Goal: Transaction & Acquisition: Purchase product/service

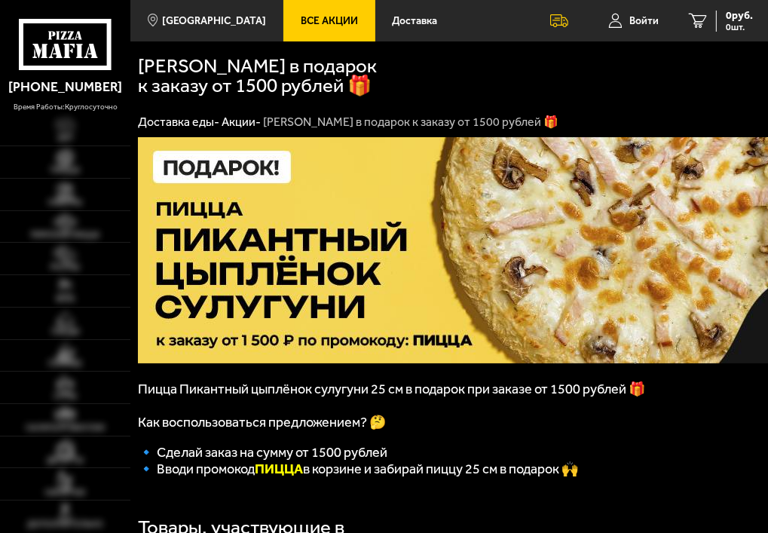
click at [501, 90] on div "[PERSON_NAME] в подарок к заказу от 1500 рублей 🎁" at bounding box center [449, 74] width 623 height 66
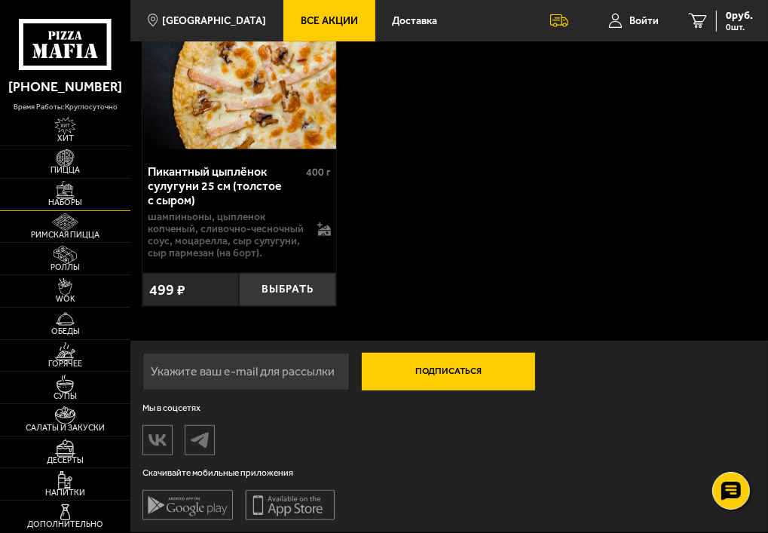
scroll to position [464, 0]
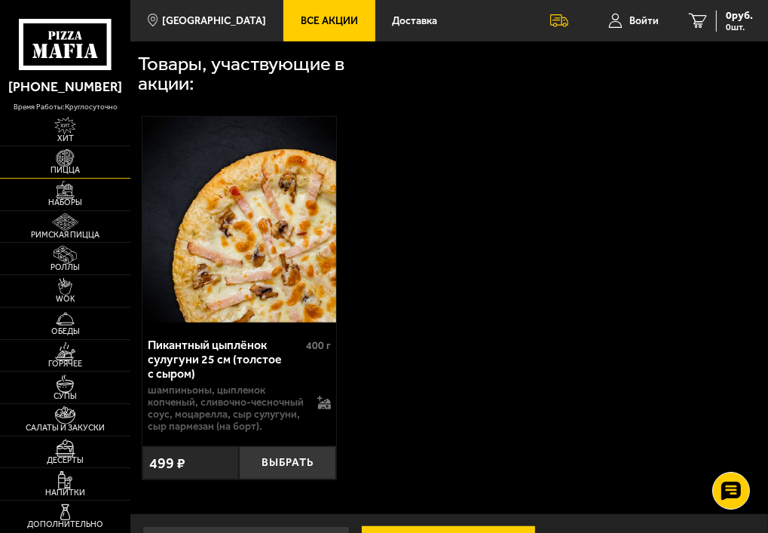
click at [66, 158] on img at bounding box center [65, 158] width 31 height 18
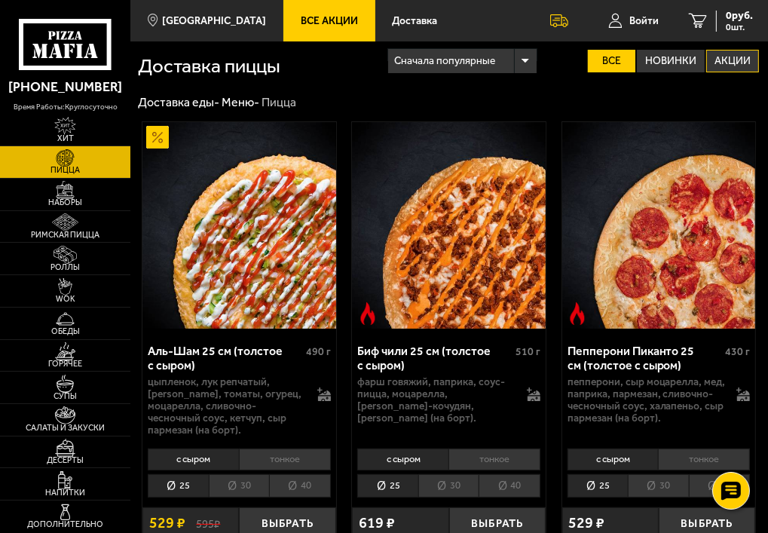
click at [751, 57] on label "Акции" at bounding box center [732, 61] width 53 height 23
click at [0, 0] on input "Акции" at bounding box center [0, 0] width 0 height 0
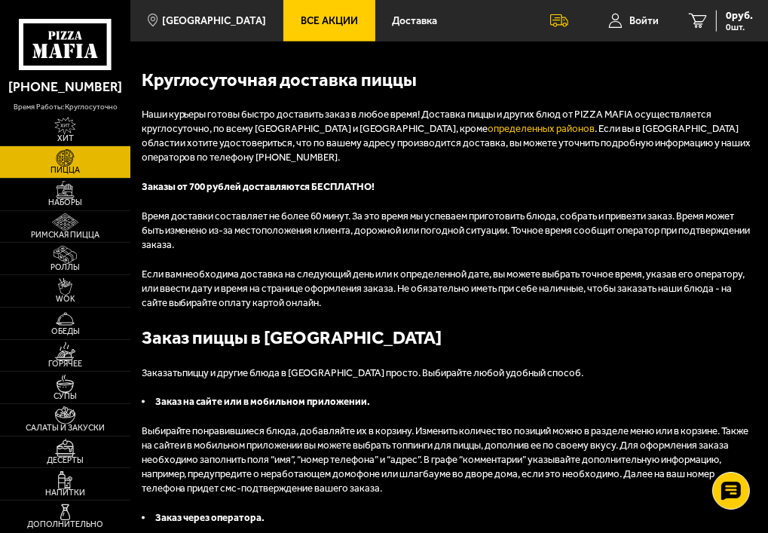
scroll to position [1210, 0]
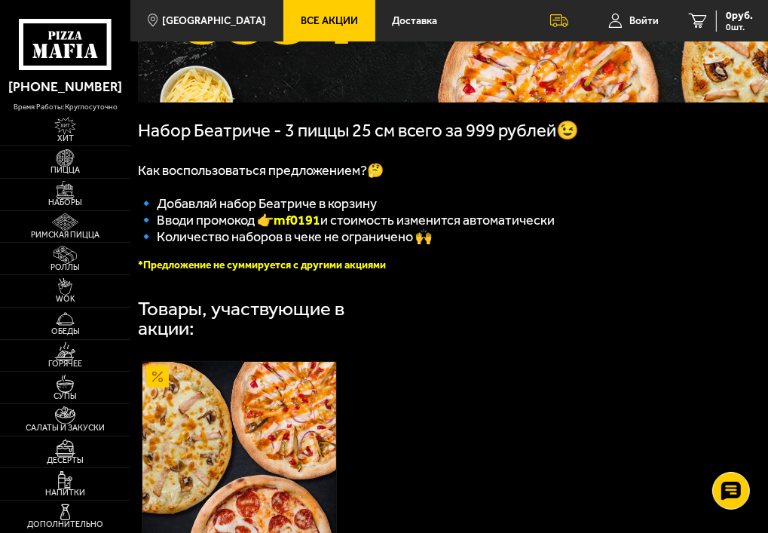
scroll to position [422, 0]
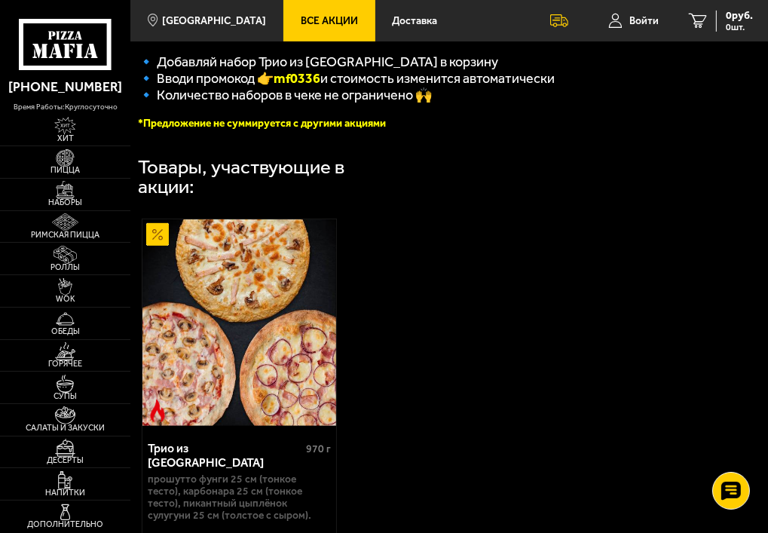
scroll to position [543, 0]
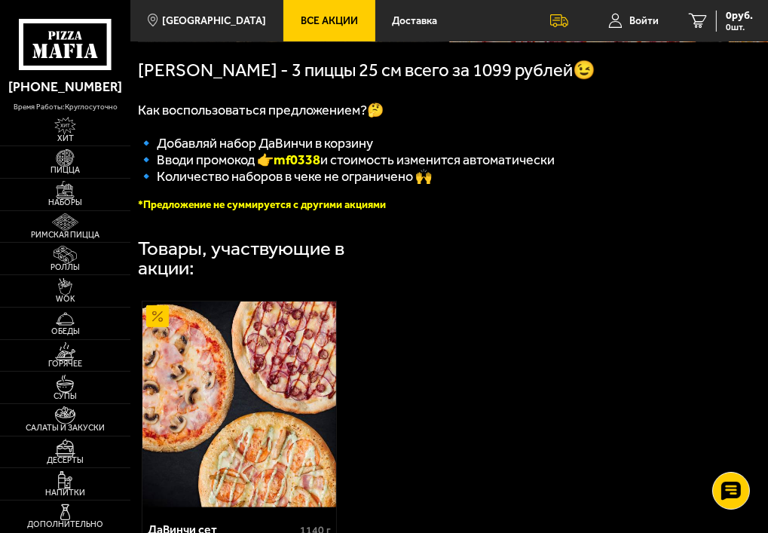
scroll to position [241, 0]
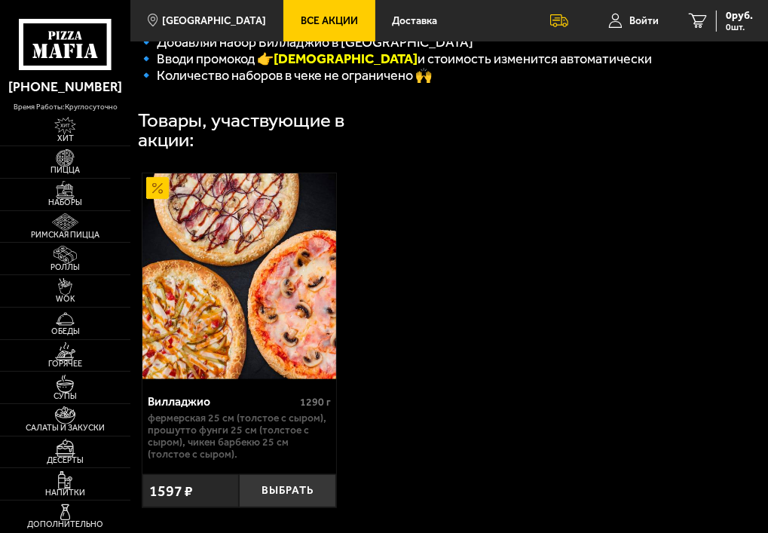
scroll to position [482, 0]
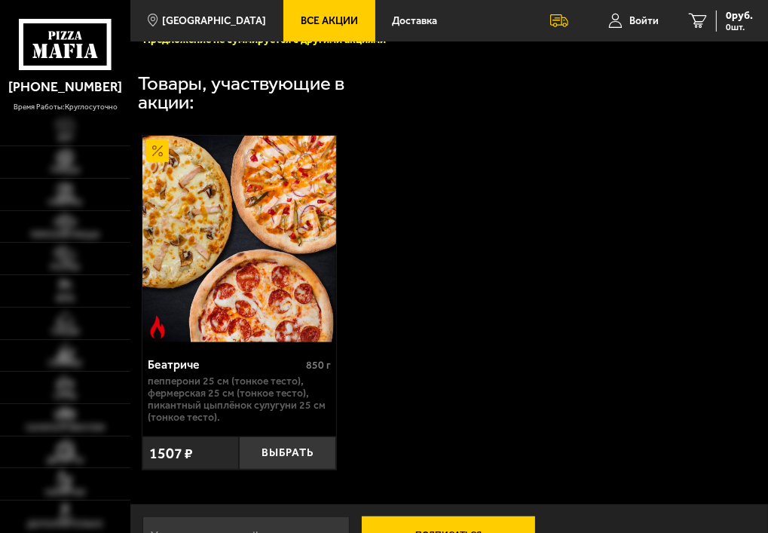
scroll to position [422, 0]
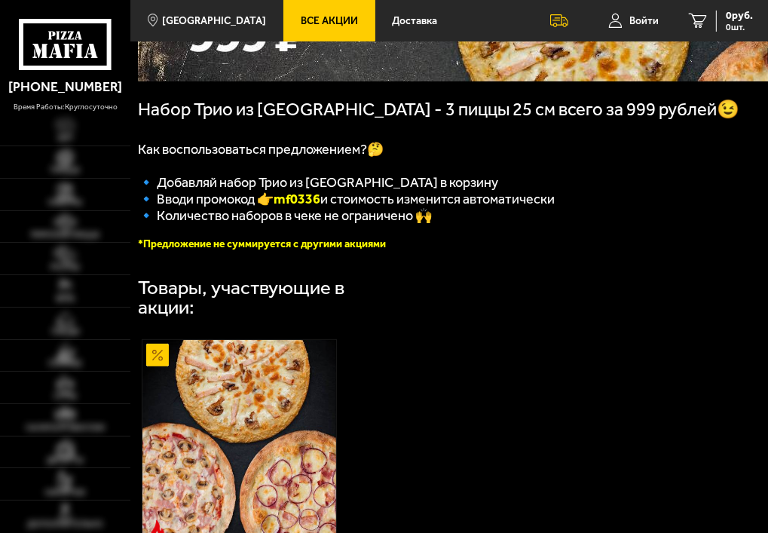
scroll to position [603, 0]
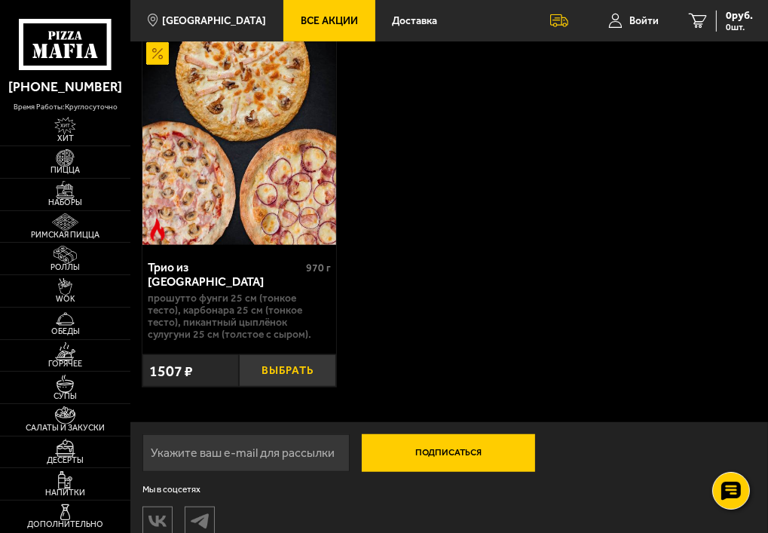
click at [280, 354] on button "Выбрать" at bounding box center [287, 370] width 96 height 33
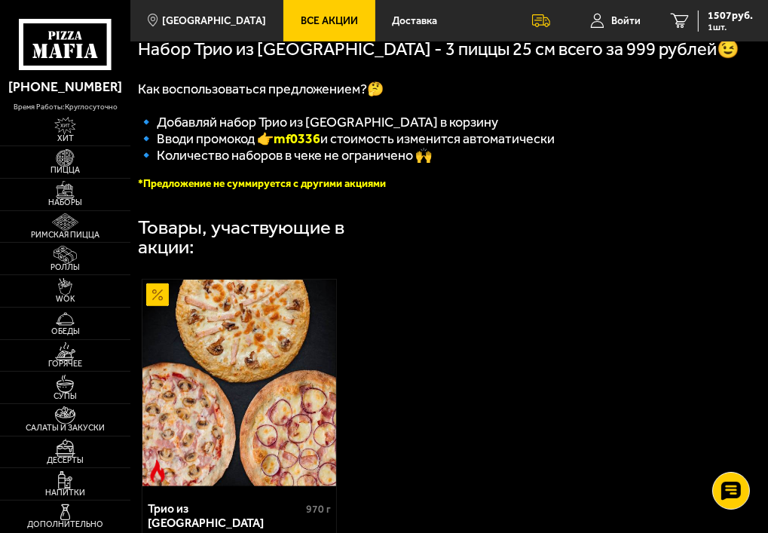
scroll to position [181, 0]
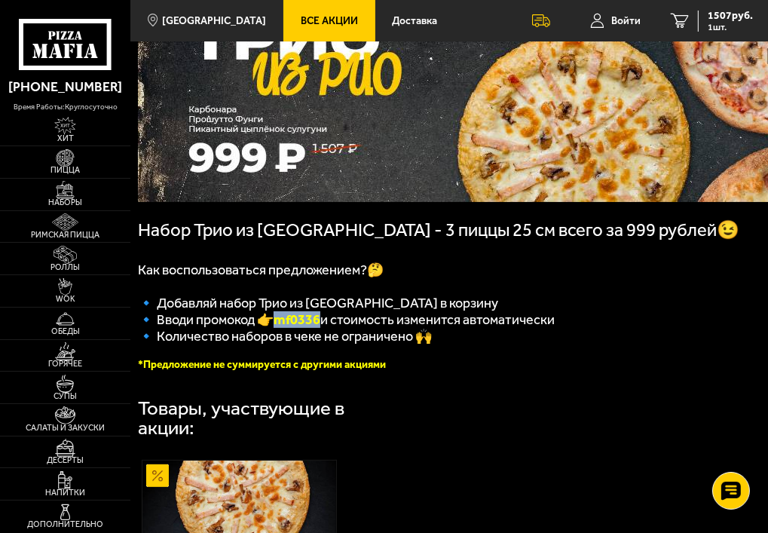
drag, startPoint x: 327, startPoint y: 304, endPoint x: 283, endPoint y: 303, distance: 44.5
click at [283, 311] on b "mf0336" at bounding box center [297, 319] width 47 height 17
copy b "mf0336"
click at [715, 15] on span "1507 руб." at bounding box center [730, 16] width 45 height 11
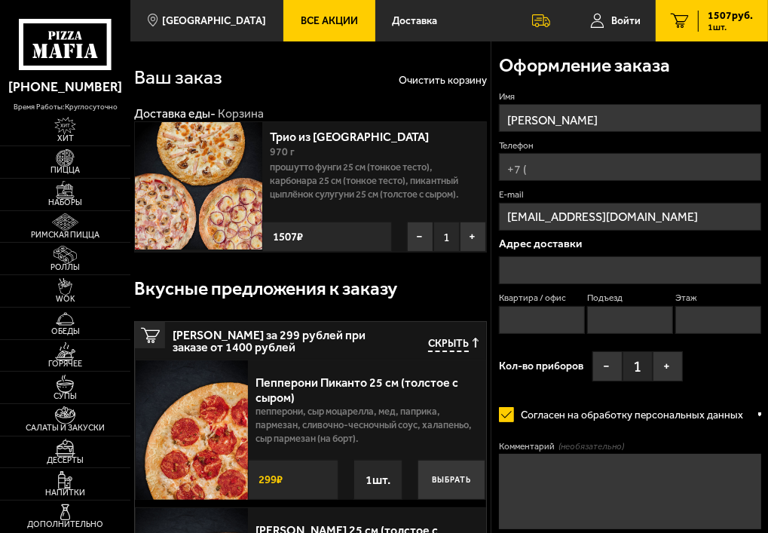
type input "[STREET_ADDRESS]"
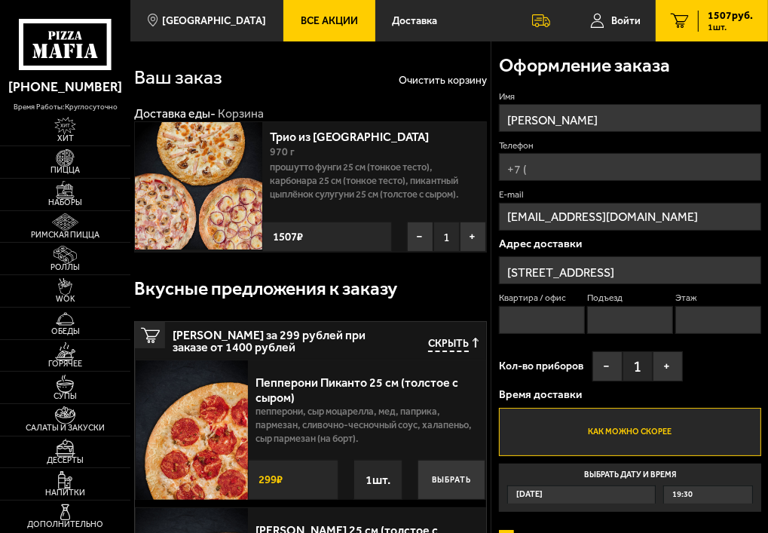
click at [579, 118] on input "[PERSON_NAME]" at bounding box center [630, 118] width 262 height 28
type input "Т"
click at [543, 117] on input "Т" at bounding box center [630, 118] width 262 height 28
type input "[PERSON_NAME]"
click at [537, 171] on input "Телефон" at bounding box center [630, 167] width 262 height 28
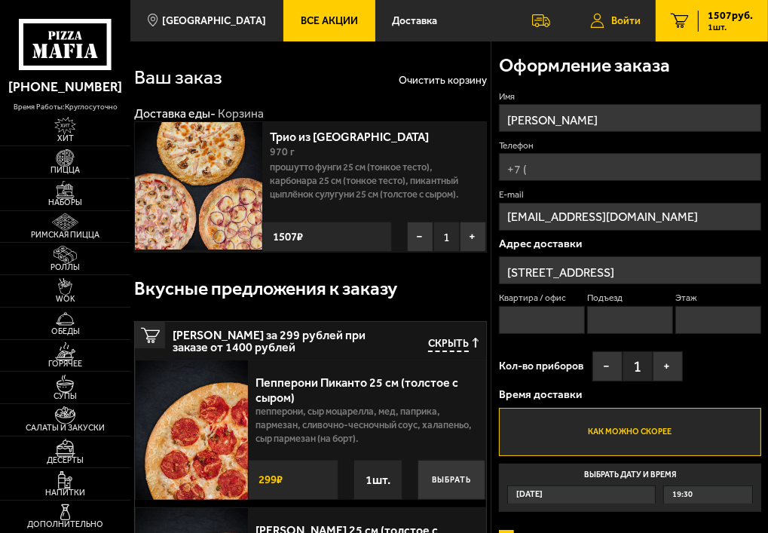
click at [615, 26] on link "Войти" at bounding box center [615, 20] width 81 height 41
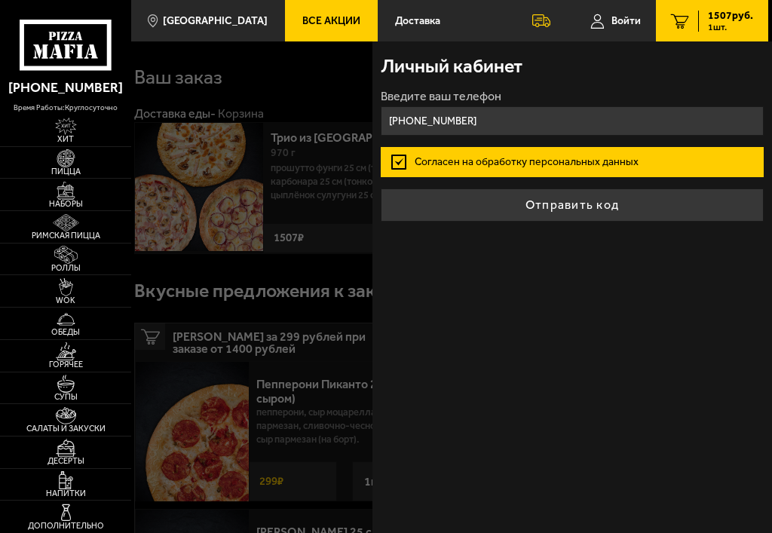
type input "[PHONE_NUMBER]"
click at [434, 158] on label "Согласен на обработку персональных данных" at bounding box center [573, 162] width 384 height 30
click at [0, 0] on input "Согласен на обработку персональных данных" at bounding box center [0, 0] width 0 height 0
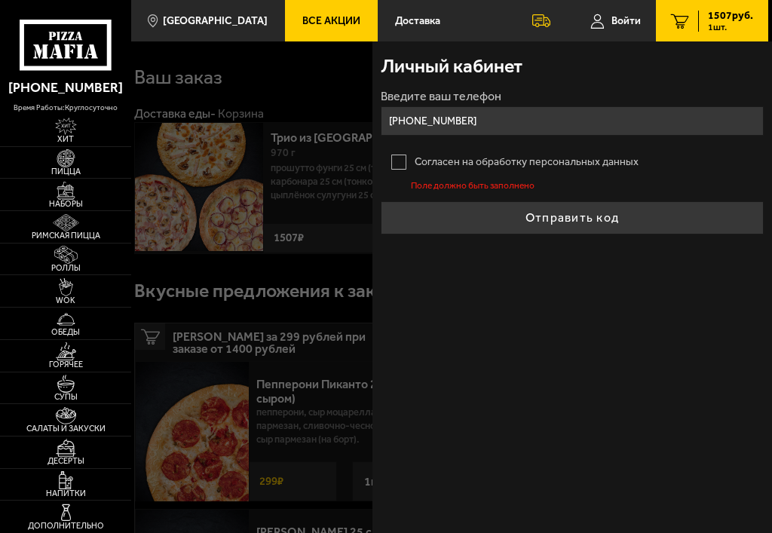
click at [397, 161] on label "Согласен на обработку персональных данных" at bounding box center [573, 162] width 384 height 30
click at [0, 0] on input "Согласен на обработку персональных данных" at bounding box center [0, 0] width 0 height 0
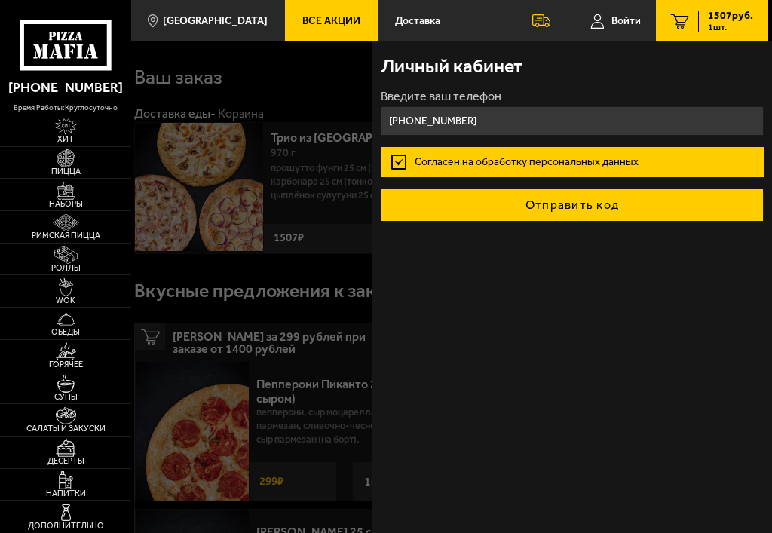
click at [415, 217] on button "Отправить код" at bounding box center [573, 204] width 384 height 33
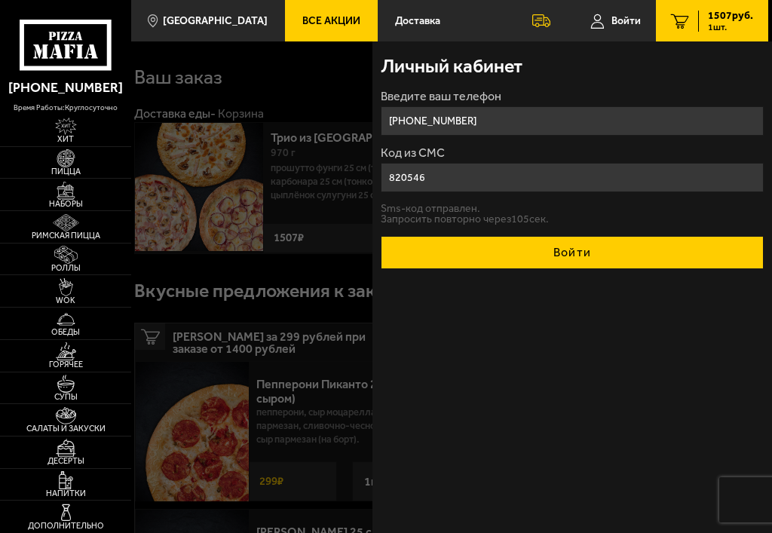
type input "820546"
click at [471, 238] on button "Войти" at bounding box center [573, 252] width 384 height 33
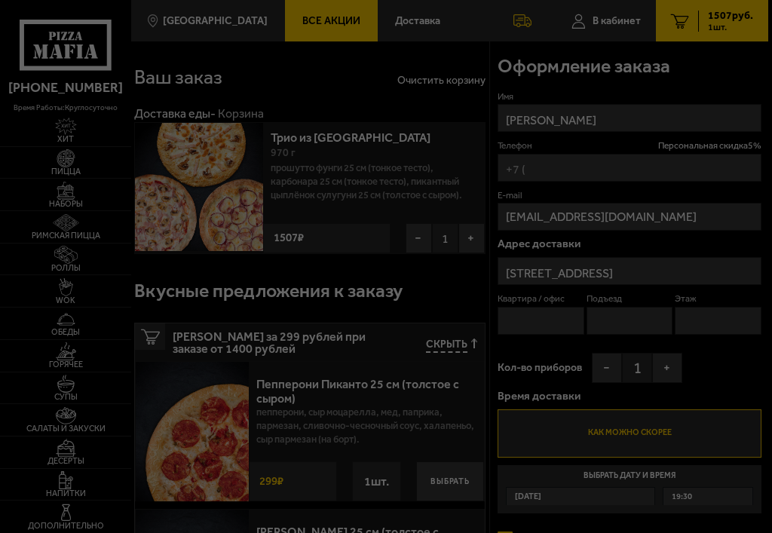
type input "126"
type input "2"
type input "9"
type input "[PHONE_NUMBER]"
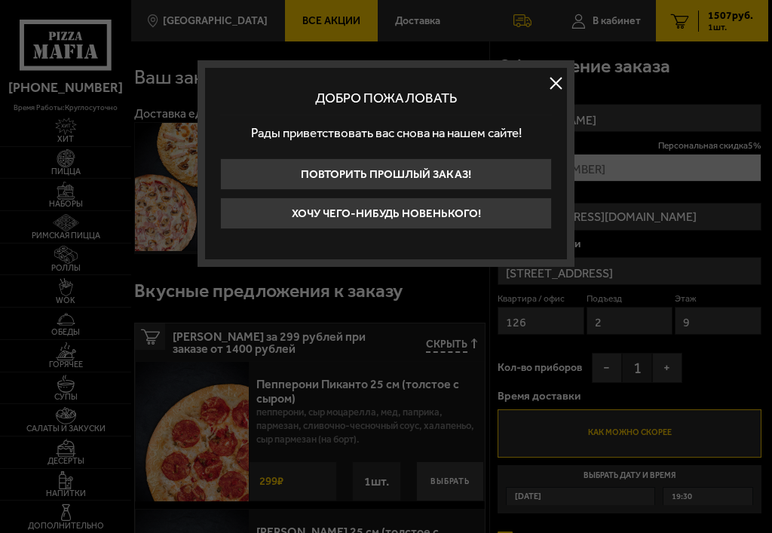
click at [555, 83] on button at bounding box center [555, 83] width 23 height 23
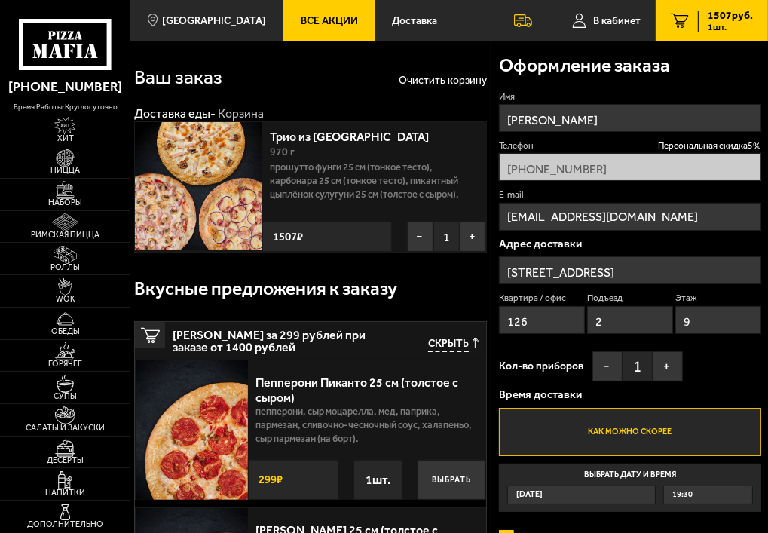
scroll to position [241, 0]
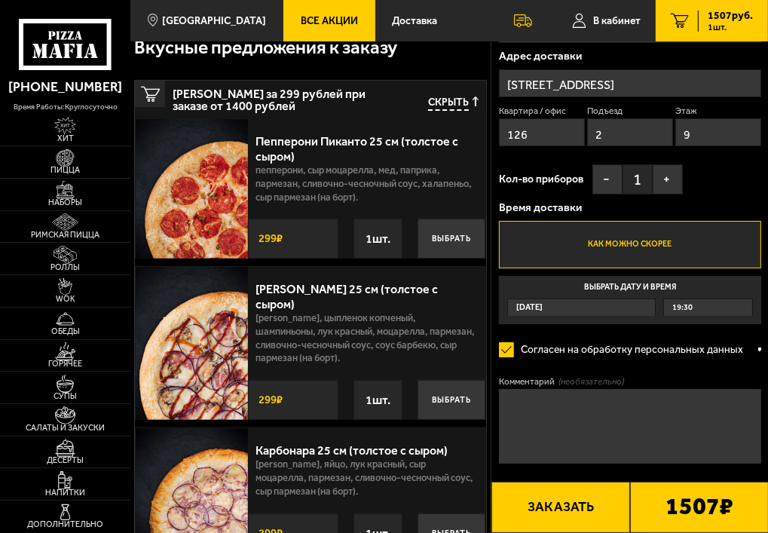
click at [716, 26] on span "1 шт." at bounding box center [730, 27] width 45 height 9
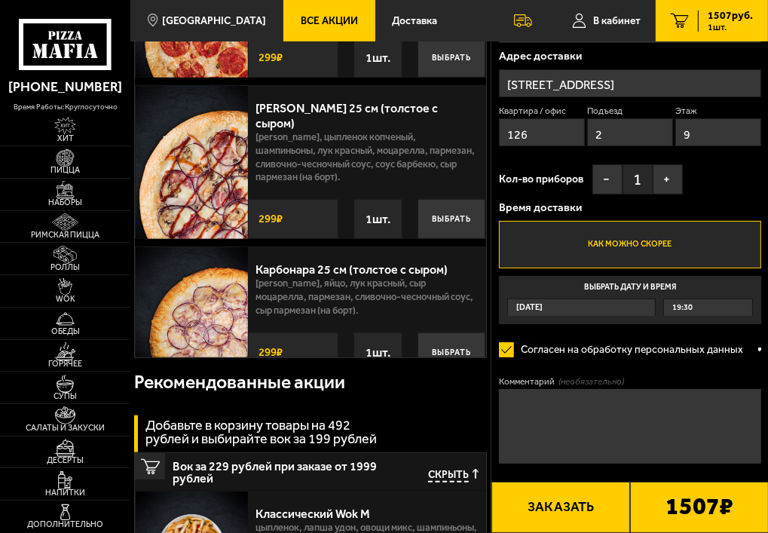
scroll to position [482, 0]
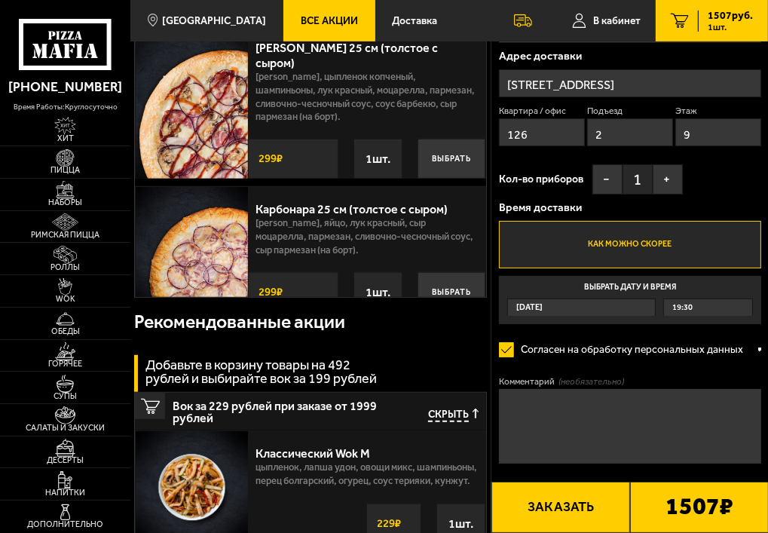
click at [464, 415] on span "Скрыть" at bounding box center [448, 416] width 41 height 14
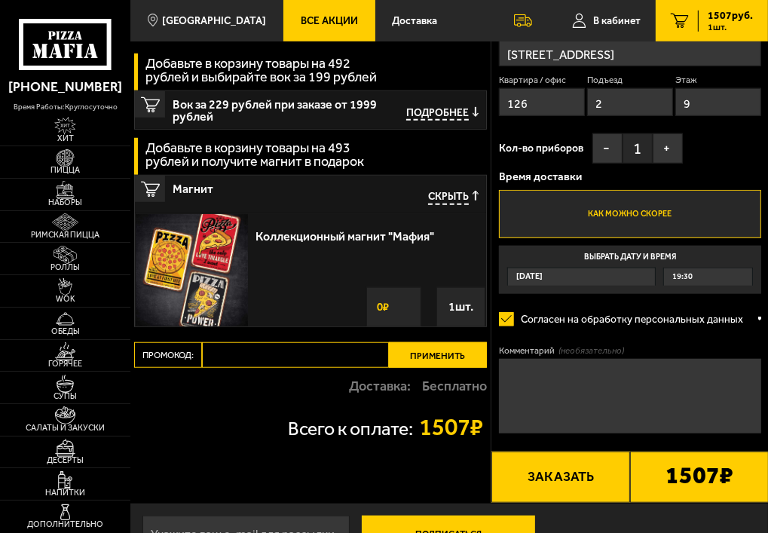
scroll to position [947, 0]
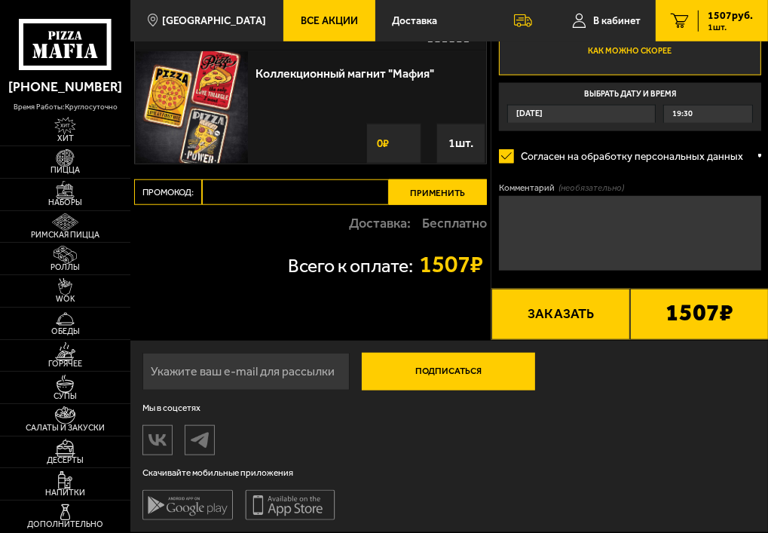
click at [293, 197] on input "Промокод:" at bounding box center [295, 192] width 187 height 26
paste input "mf0336"
type input "mf0336"
click at [446, 191] on button "Применить" at bounding box center [438, 192] width 98 height 26
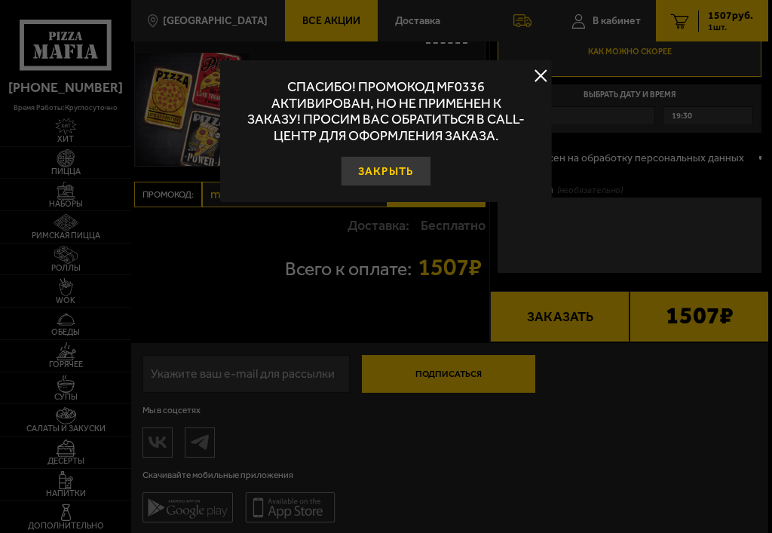
click at [400, 172] on button "Закрыть" at bounding box center [386, 171] width 90 height 30
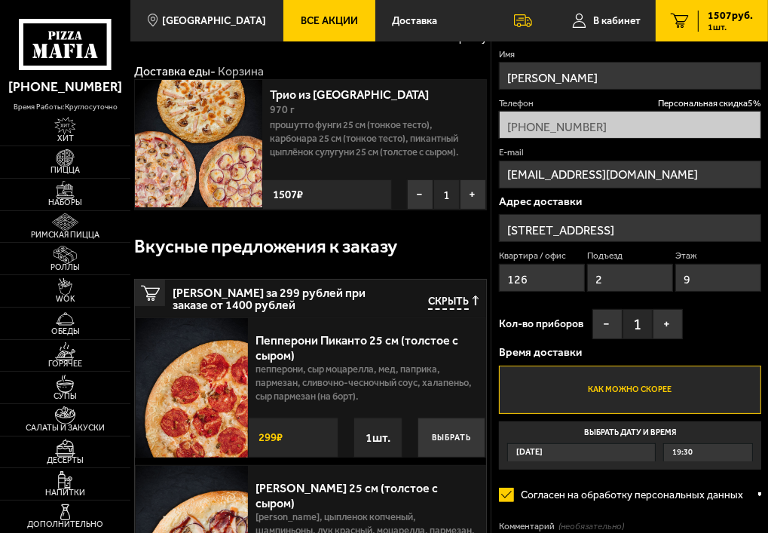
scroll to position [0, 0]
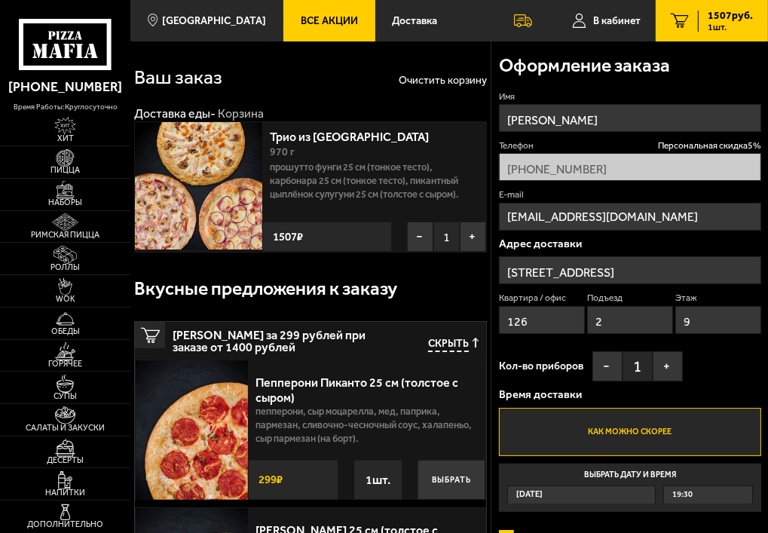
click at [464, 344] on span "Скрыть" at bounding box center [448, 345] width 41 height 14
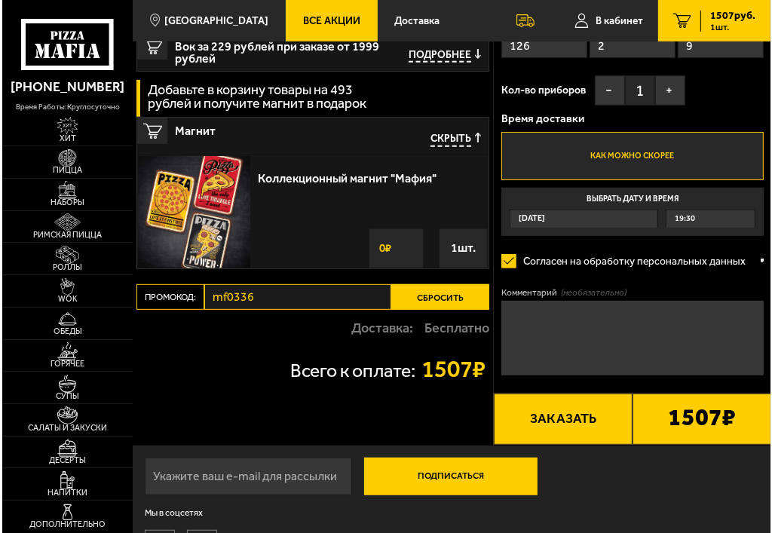
scroll to position [482, 0]
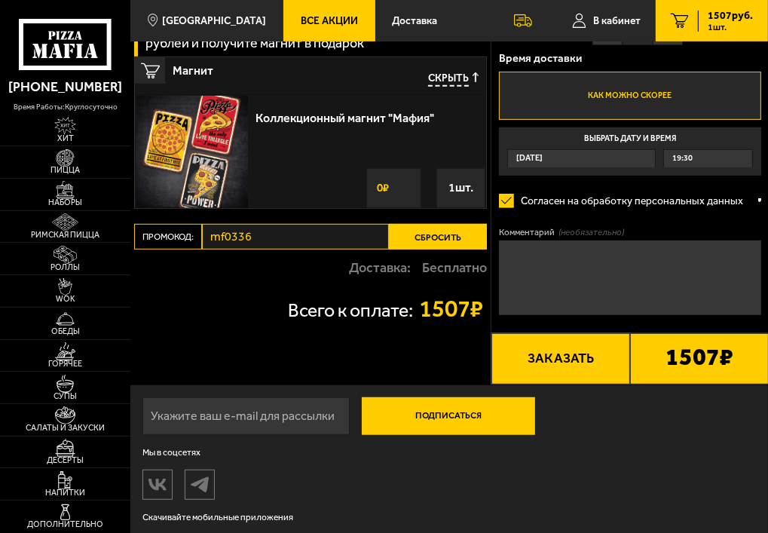
click at [429, 235] on button "Сбросить" at bounding box center [438, 237] width 98 height 26
click at [259, 238] on input "Промокод:" at bounding box center [295, 237] width 187 height 26
paste input "mf0168"
type input "mf0168"
click at [413, 243] on button "Применить" at bounding box center [438, 237] width 98 height 26
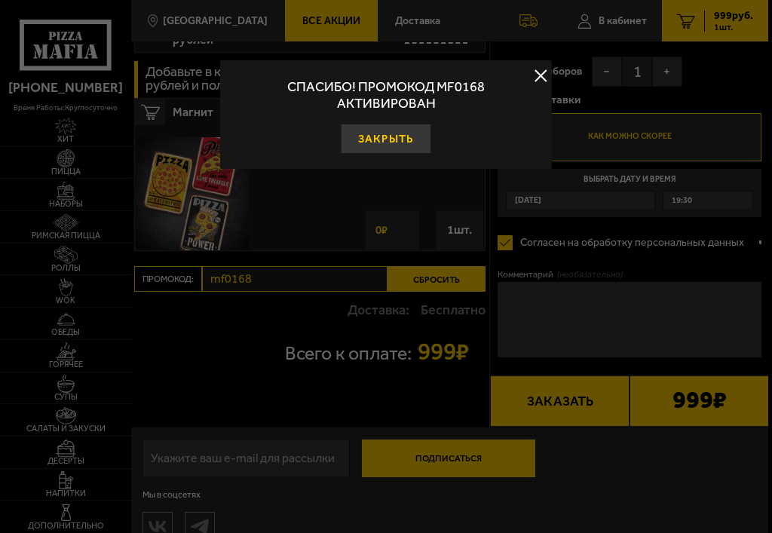
click at [400, 133] on button "Закрыть" at bounding box center [386, 139] width 90 height 30
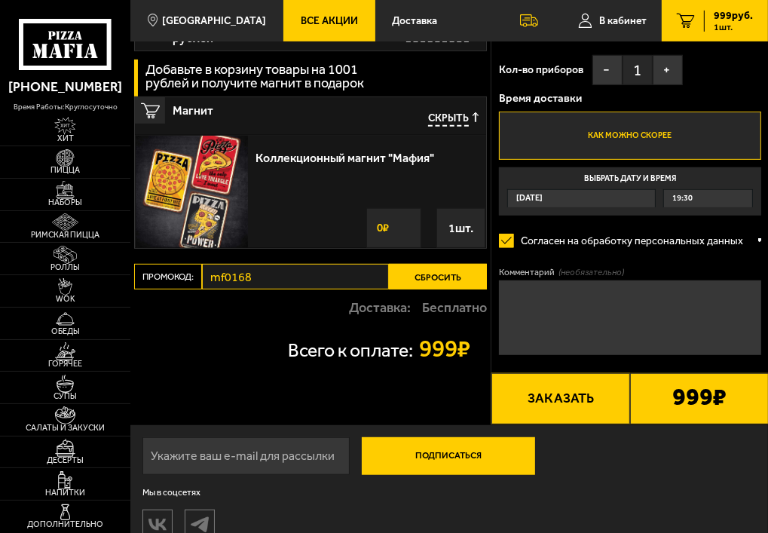
click at [564, 404] on button "Заказать" at bounding box center [560, 398] width 139 height 51
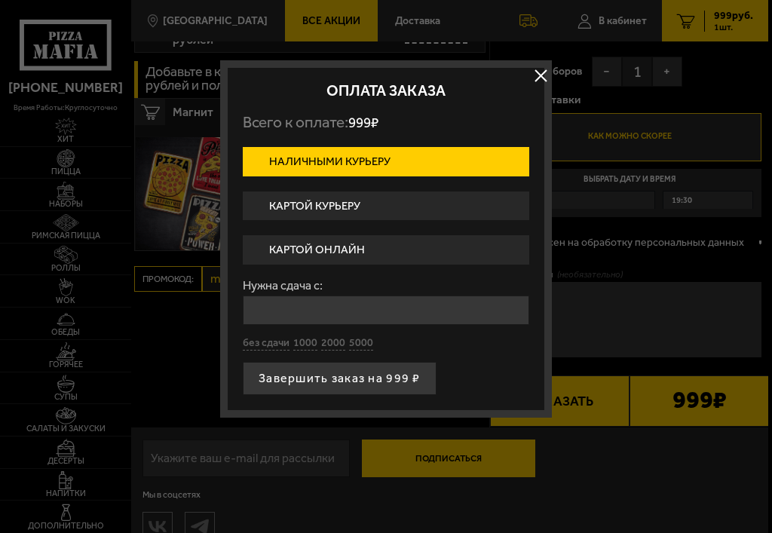
click at [360, 202] on label "Картой курьеру" at bounding box center [386, 205] width 286 height 29
click at [0, 0] on input "Картой курьеру" at bounding box center [0, 0] width 0 height 0
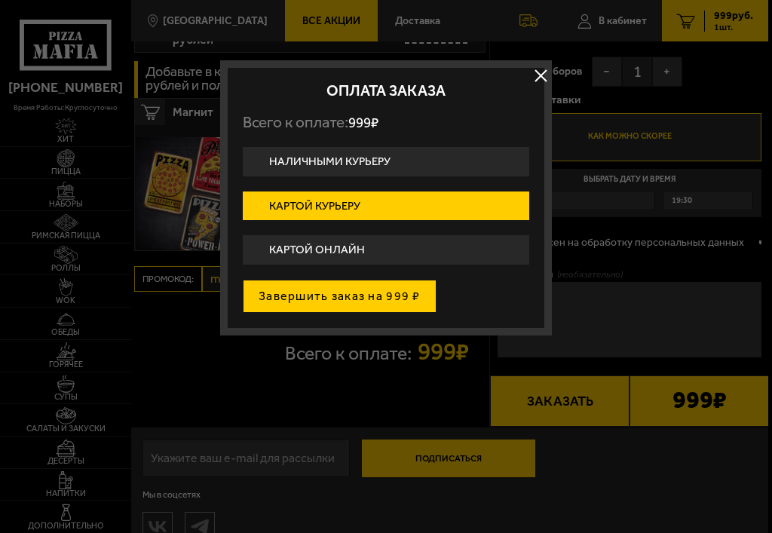
click at [364, 292] on button "Завершить заказ на 999 ₽" at bounding box center [340, 296] width 194 height 33
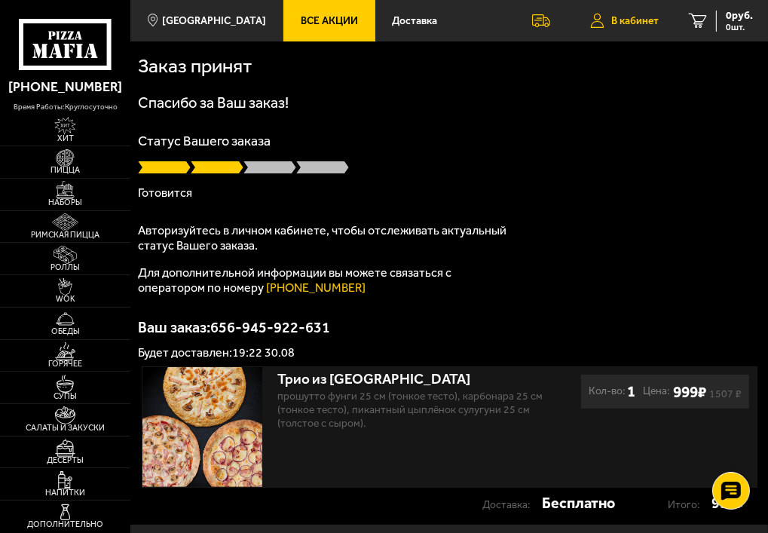
click at [638, 23] on span "В кабинет" at bounding box center [634, 21] width 47 height 11
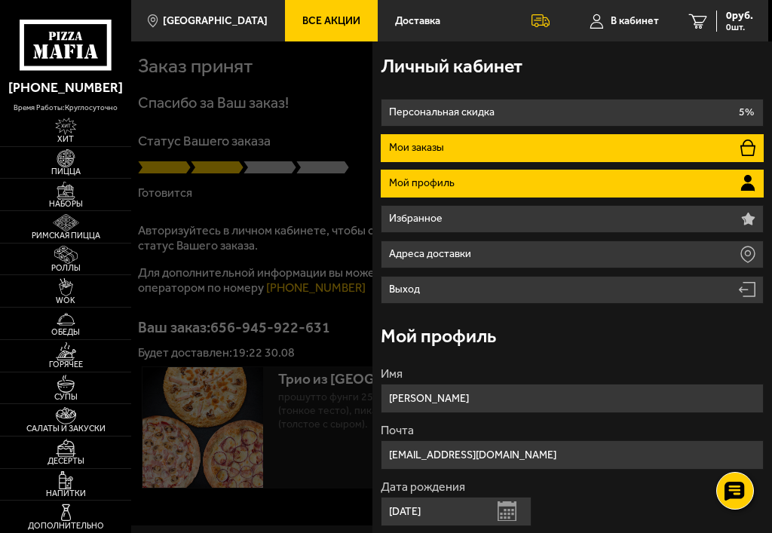
click at [434, 143] on p "Мои заказы" at bounding box center [418, 147] width 59 height 11
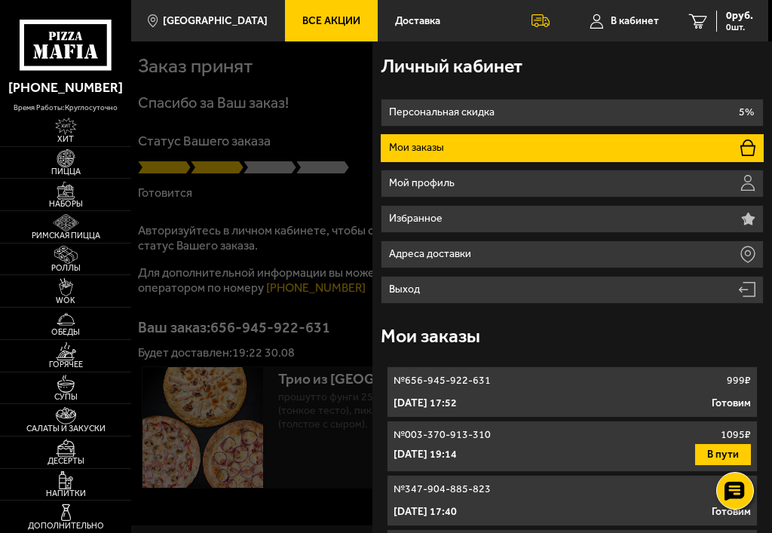
click at [472, 385] on p "№ 656-945-922-631" at bounding box center [441, 380] width 97 height 15
